Goal: Task Accomplishment & Management: Use online tool/utility

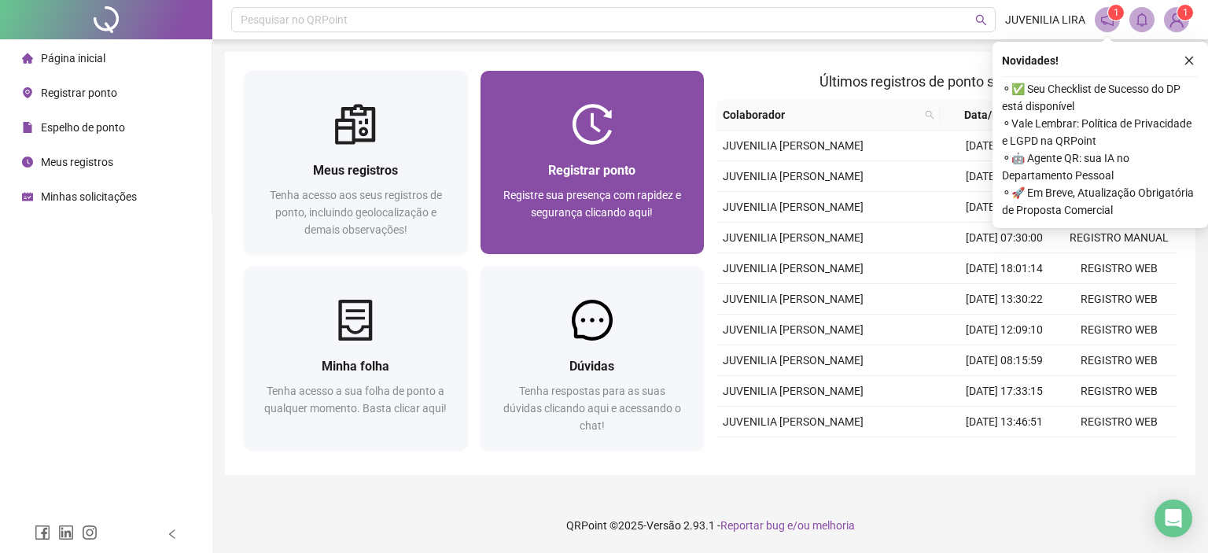
click at [665, 164] on div "Registrar ponto" at bounding box center [592, 170] width 186 height 20
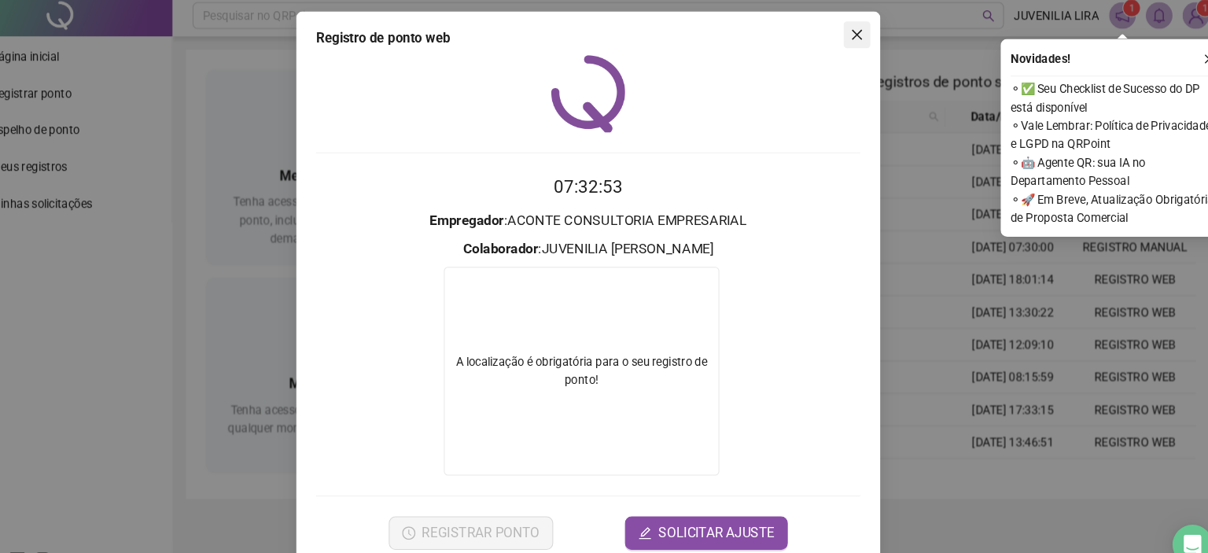
click at [858, 36] on span "Close" at bounding box center [857, 37] width 25 height 13
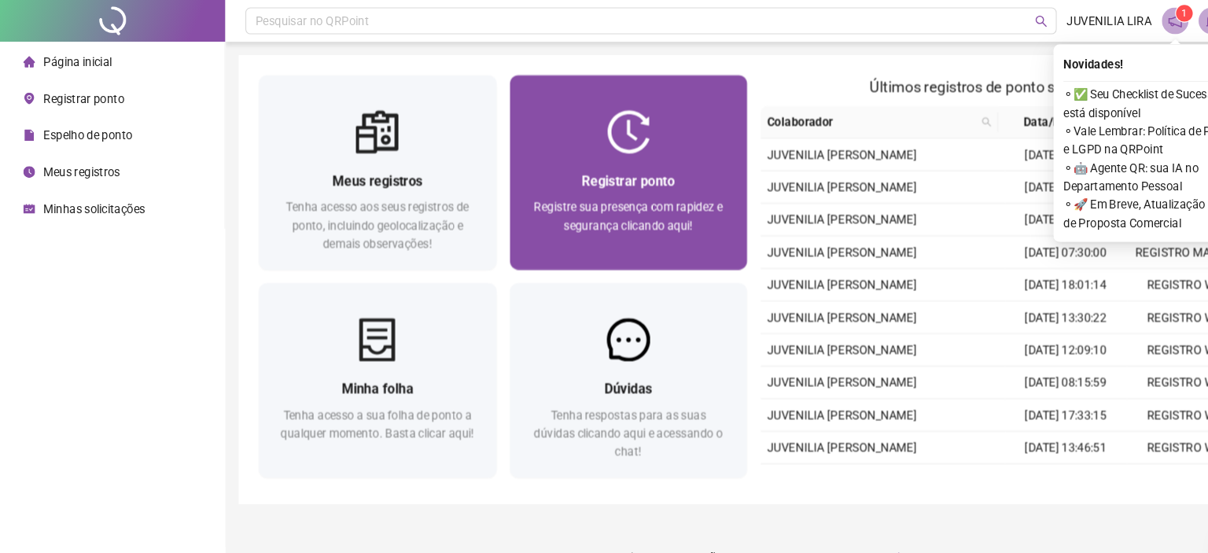
click at [572, 194] on span "Registre sua presença com rapidez e segurança clicando aqui!" at bounding box center [592, 204] width 178 height 30
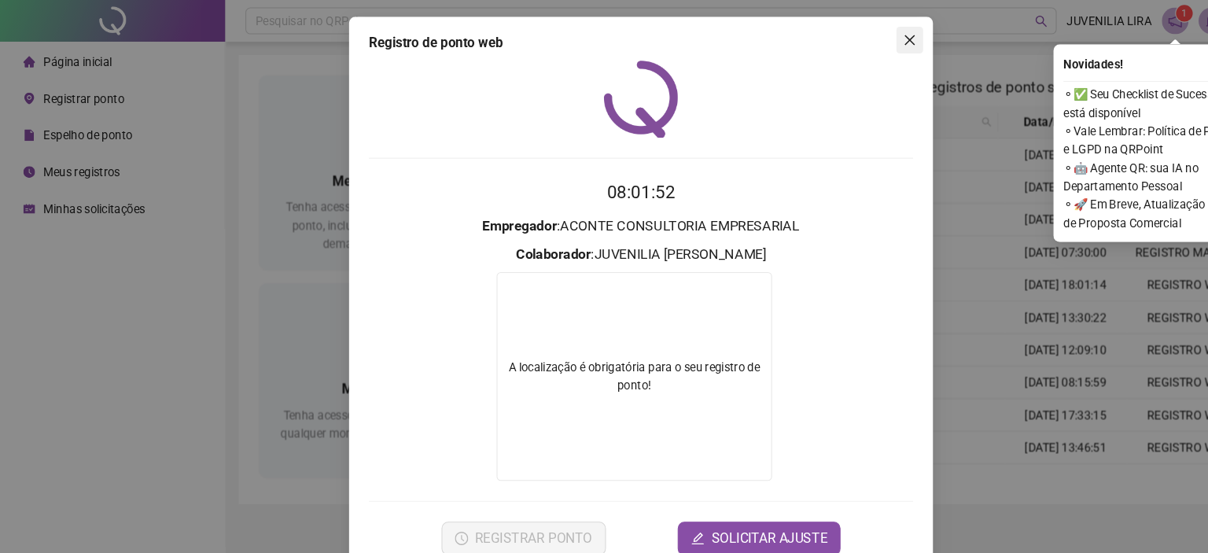
click at [854, 43] on icon "close" at bounding box center [857, 37] width 13 height 13
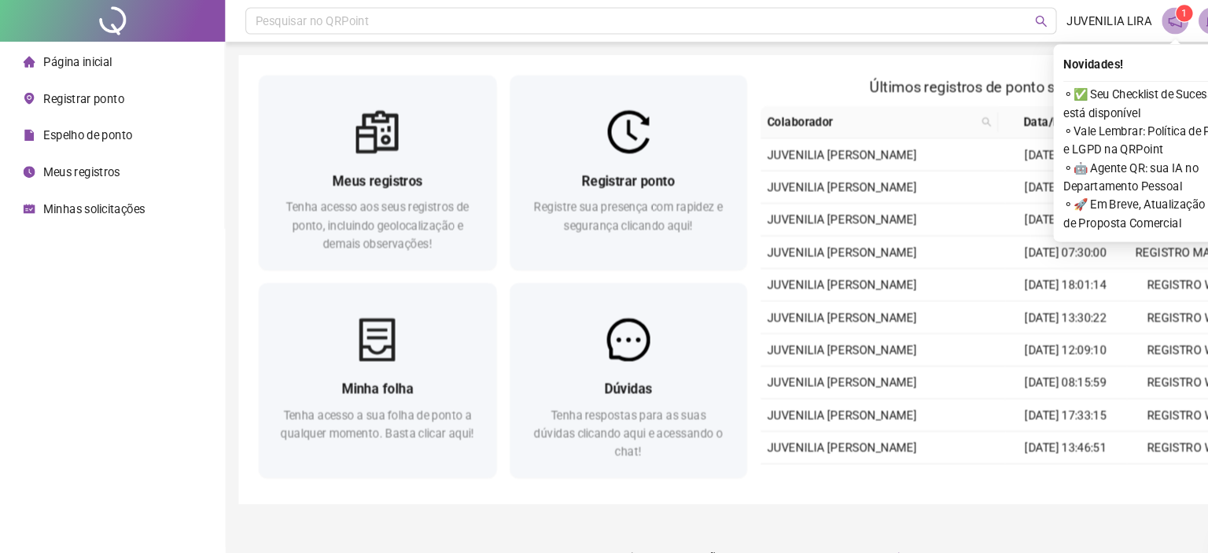
click at [1112, 21] on icon "notification" at bounding box center [1107, 20] width 14 height 14
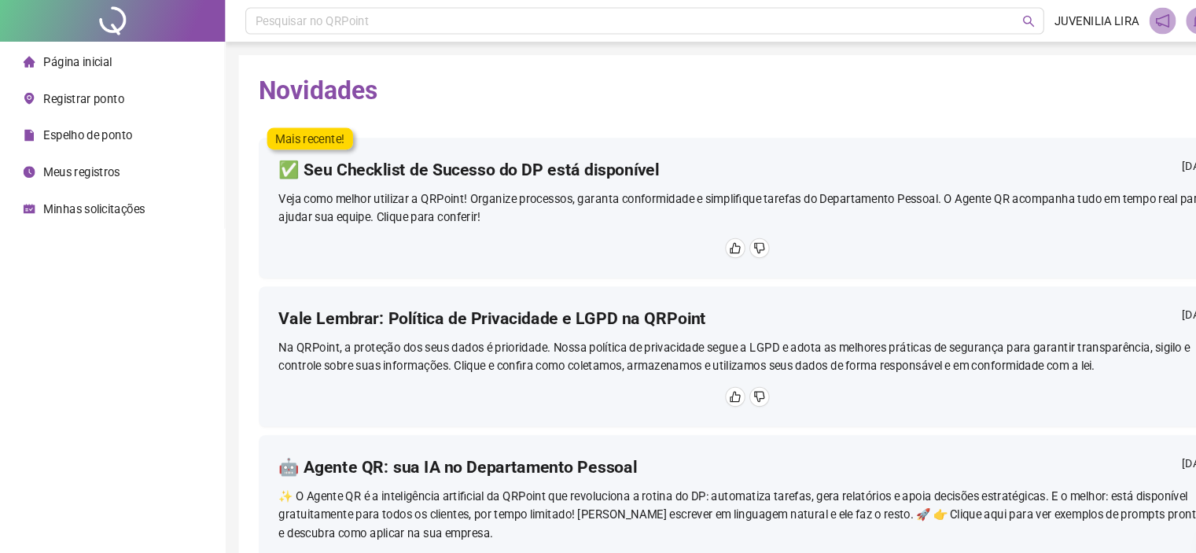
click at [1088, 19] on icon "notification" at bounding box center [1095, 20] width 14 height 14
click at [1124, 22] on icon "bell" at bounding box center [1130, 20] width 14 height 14
click at [1075, 13] on header "Pesquisar no QRPoint JUVENILIA LIRA 1" at bounding box center [704, 19] width 984 height 39
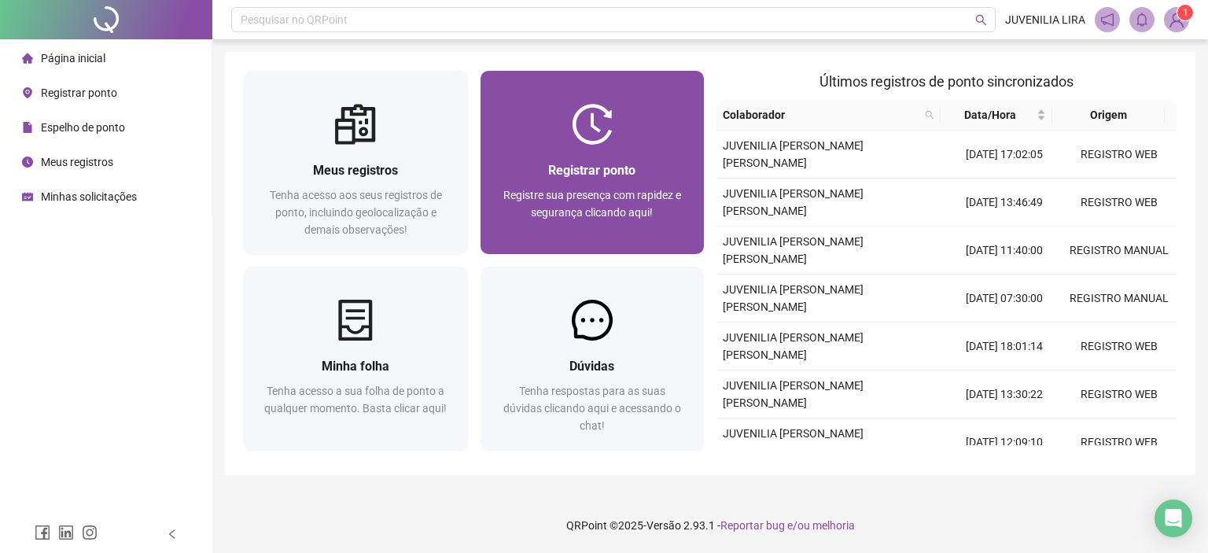
click at [579, 169] on span "Registrar ponto" at bounding box center [591, 170] width 87 height 15
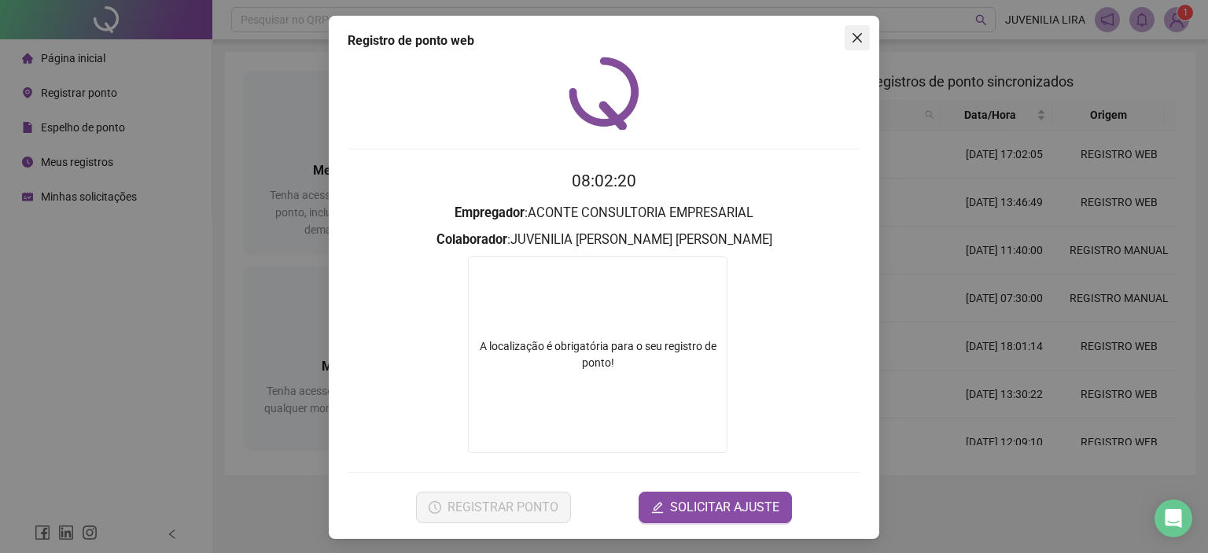
click at [849, 50] on button "Close" at bounding box center [857, 37] width 25 height 25
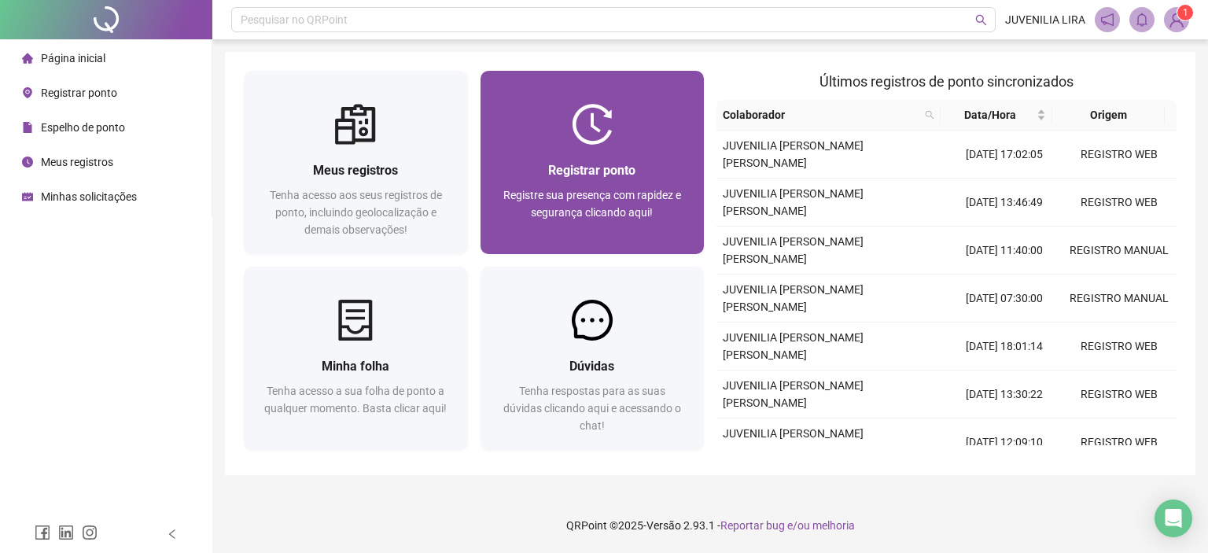
click at [613, 178] on span "Registrar ponto" at bounding box center [591, 170] width 87 height 15
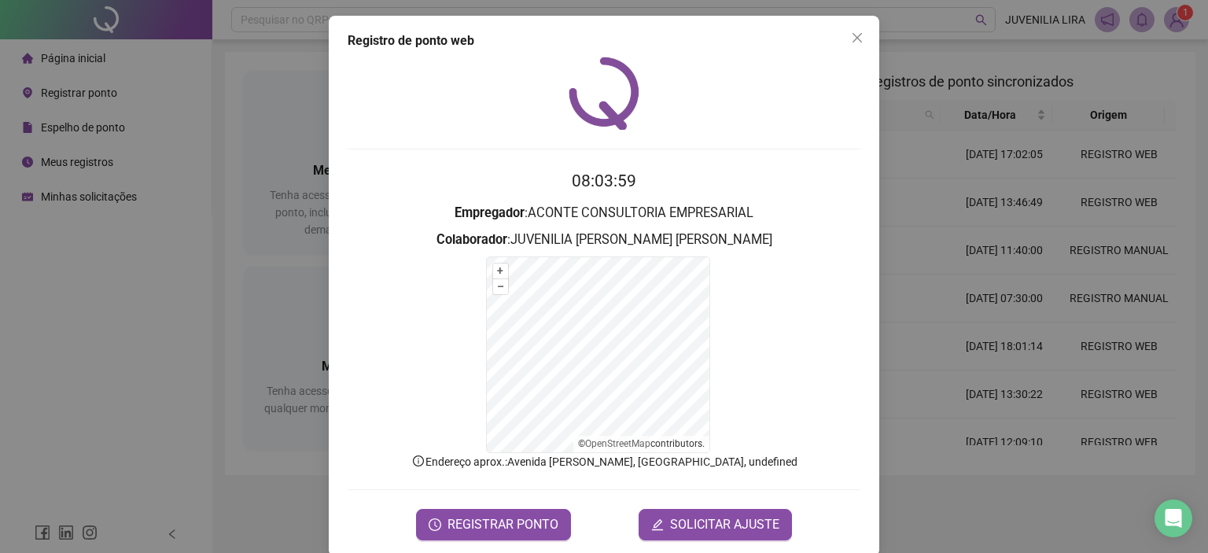
drag, startPoint x: 855, startPoint y: 35, endPoint x: 848, endPoint y: 41, distance: 9.5
click at [852, 41] on icon "close" at bounding box center [856, 37] width 9 height 9
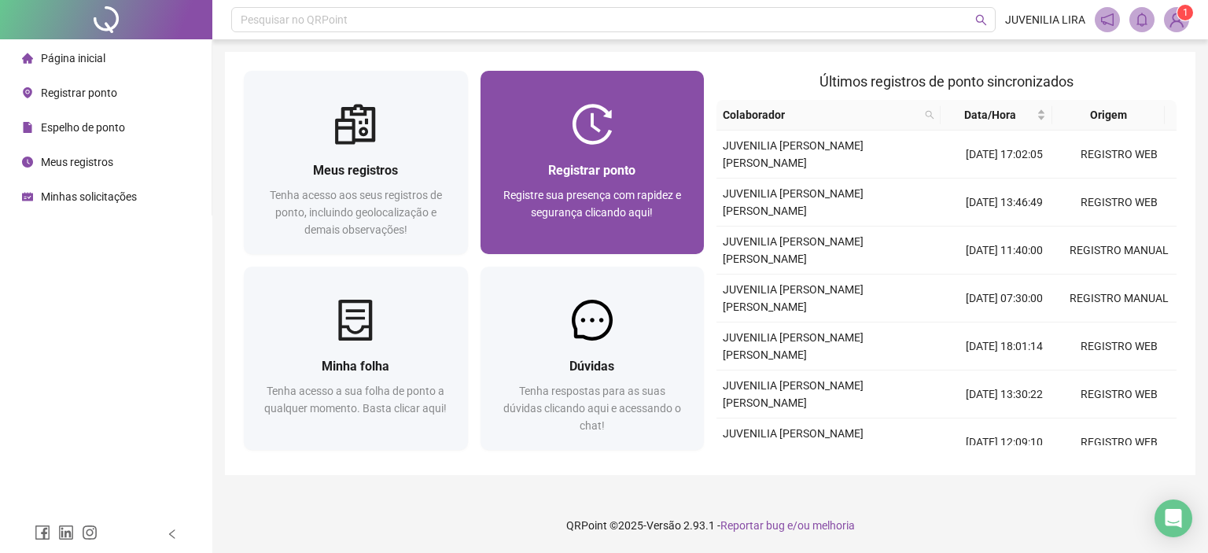
click at [676, 157] on div "Registrar ponto Registre sua presença com rapidez e segurança clicando aqui!" at bounding box center [592, 199] width 224 height 109
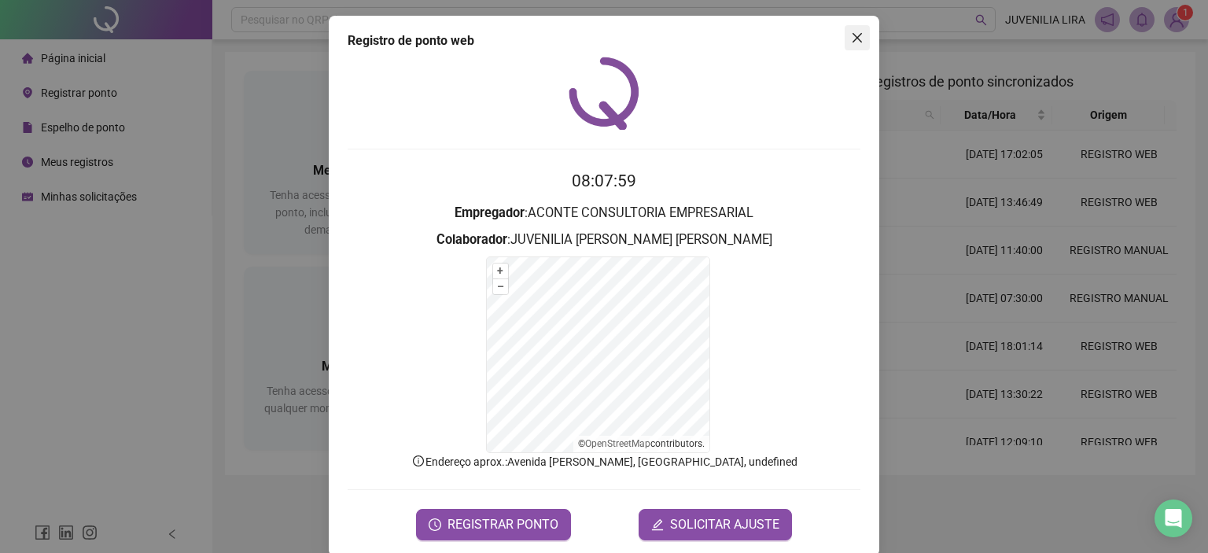
click at [853, 40] on icon "close" at bounding box center [856, 37] width 9 height 9
